Goal: Submit feedback/report problem

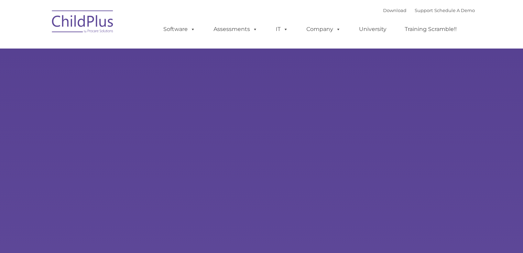
select select "MEDIUM"
type input ""
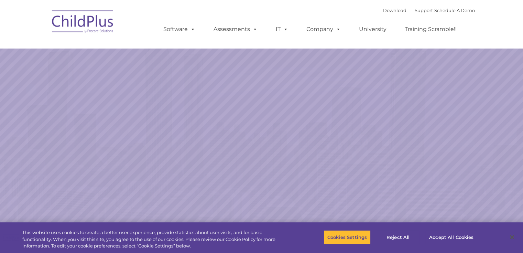
select select "MEDIUM"
